Goal: Task Accomplishment & Management: Manage account settings

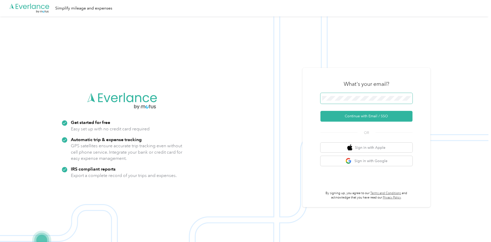
click at [320, 111] on button "Continue with Email / SSO" at bounding box center [366, 116] width 92 height 11
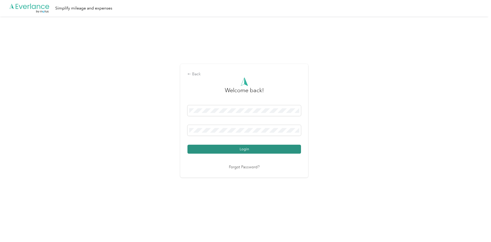
click at [230, 150] on button "Login" at bounding box center [244, 149] width 114 height 9
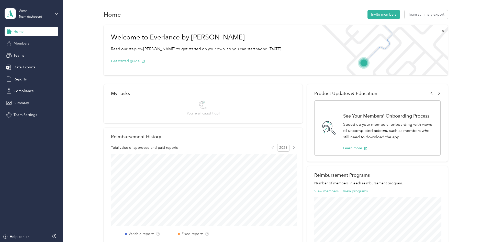
click at [19, 43] on span "Members" at bounding box center [22, 43] width 16 height 5
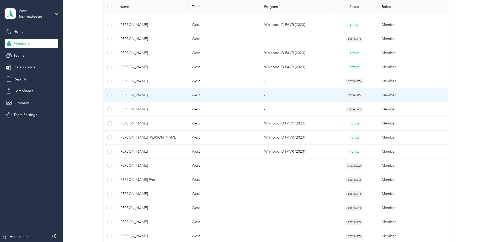
scroll to position [205, 0]
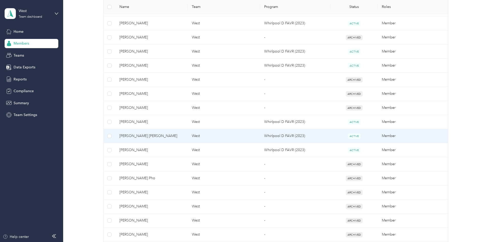
click at [130, 135] on span "[PERSON_NAME] [PERSON_NAME]" at bounding box center [151, 136] width 64 height 6
